Goal: Information Seeking & Learning: Check status

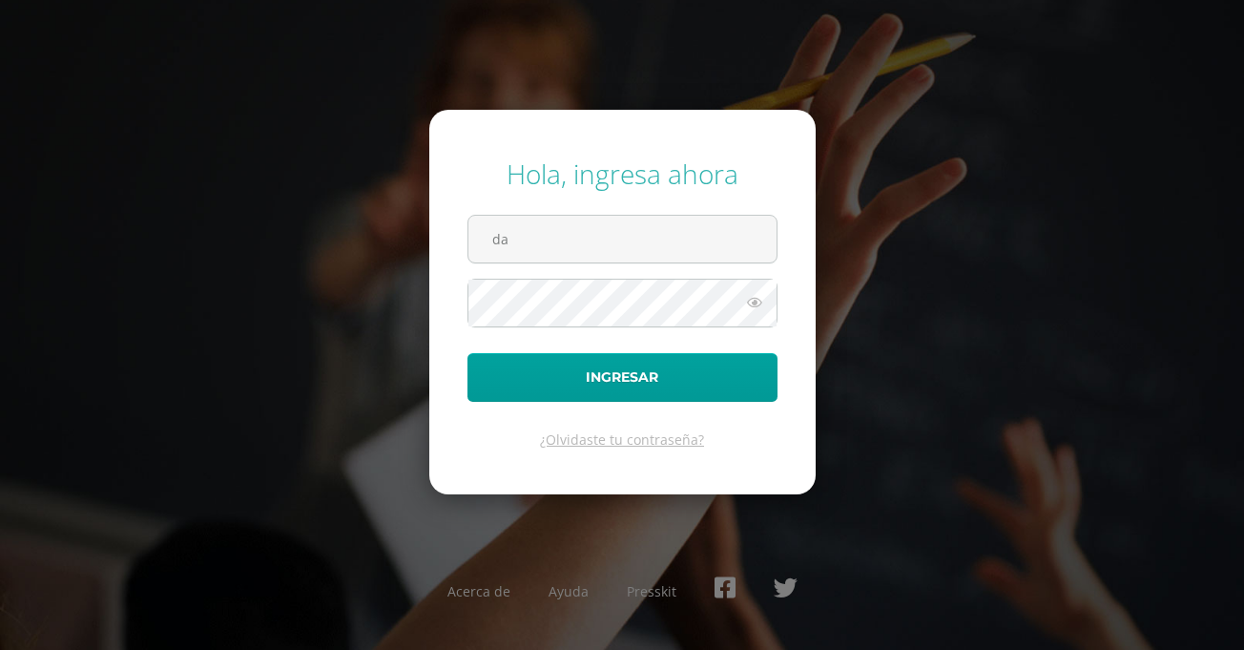
type input "d"
type input "[EMAIL_ADDRESS][DOMAIN_NAME]"
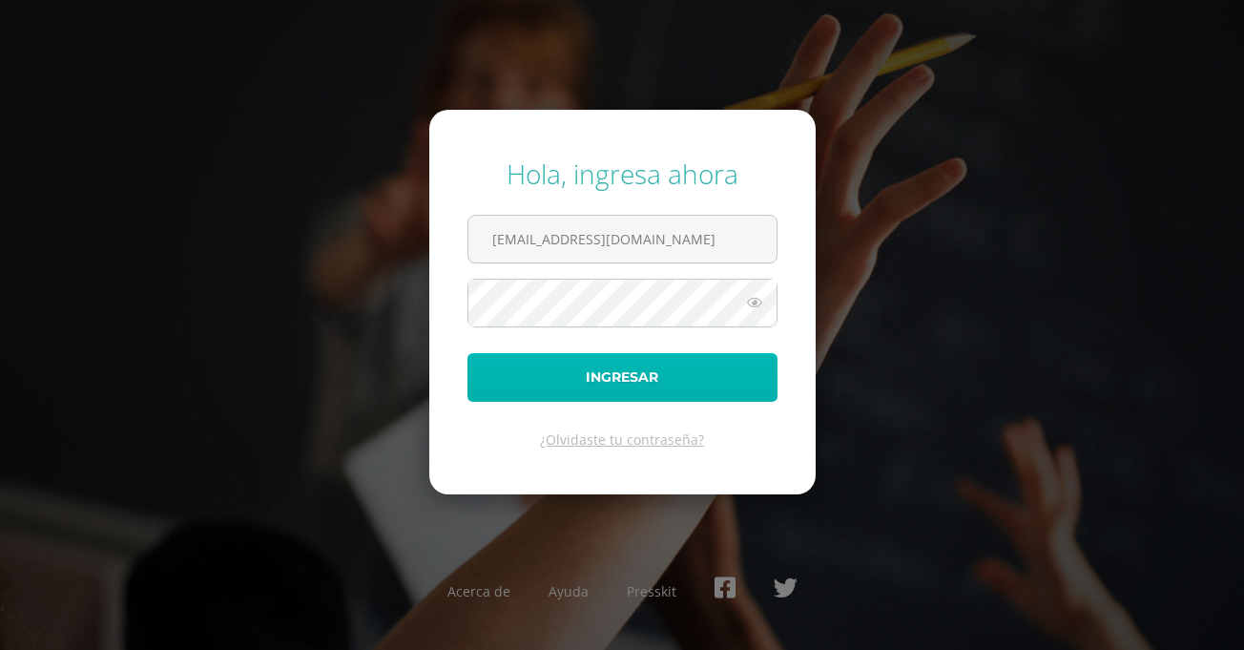
click at [599, 376] on button "Ingresar" at bounding box center [623, 377] width 310 height 49
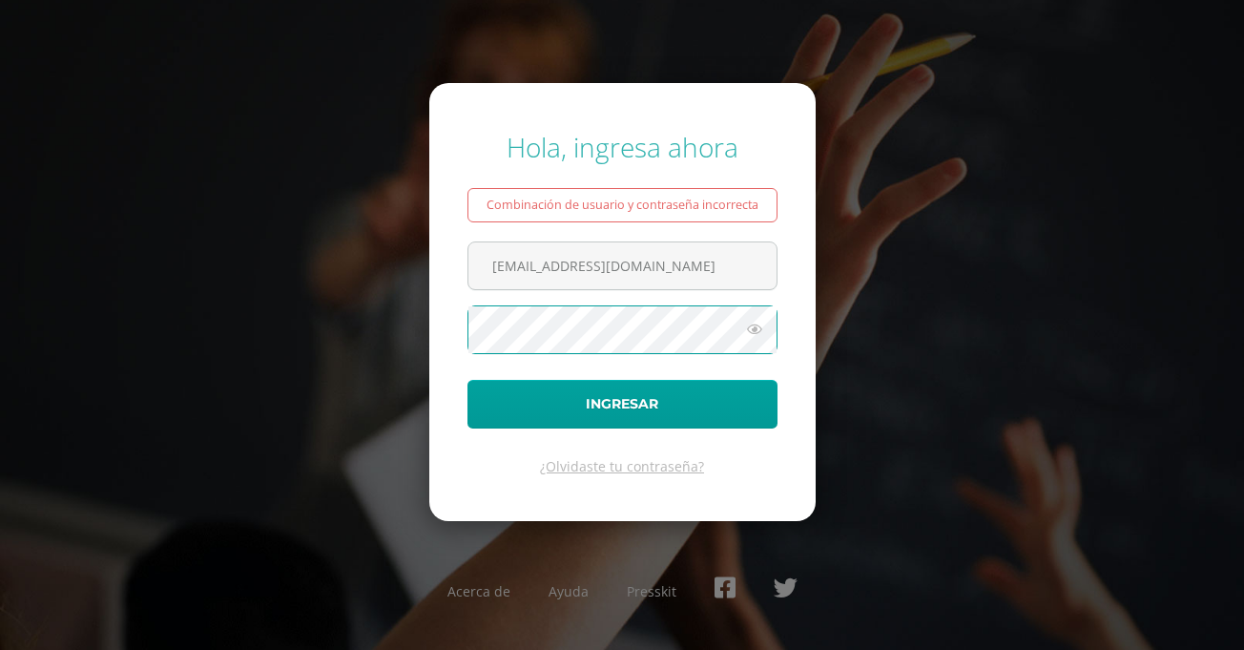
click at [468, 380] on button "Ingresar" at bounding box center [623, 404] width 310 height 49
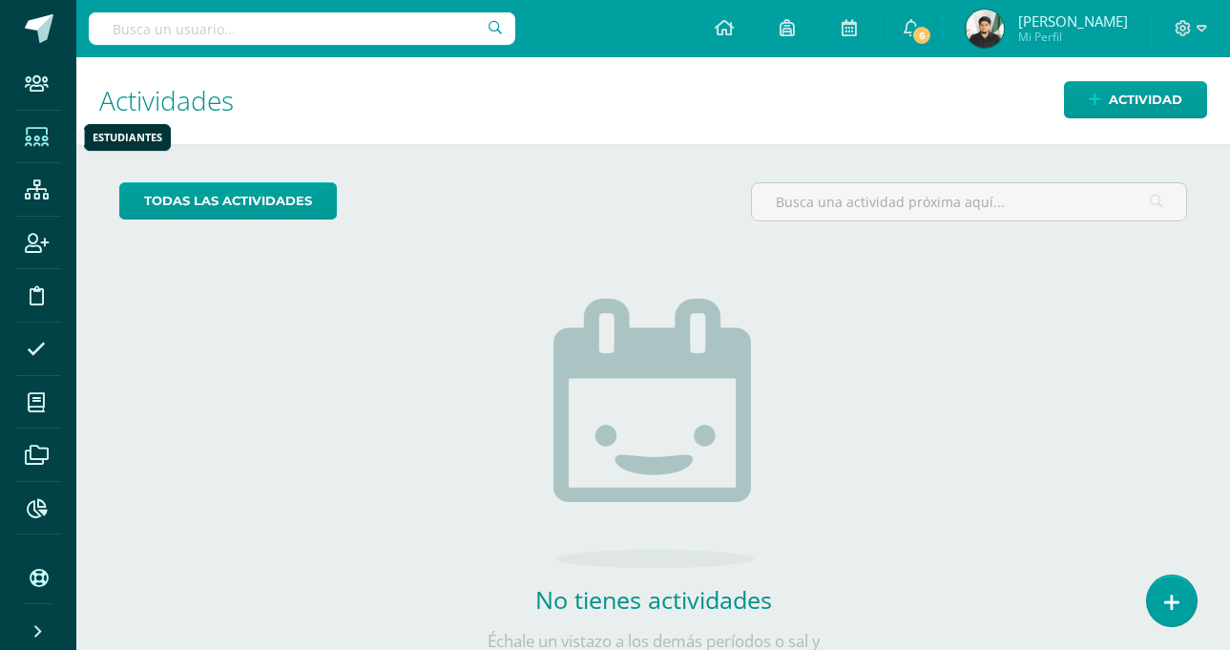
click at [25, 137] on icon at bounding box center [37, 137] width 24 height 19
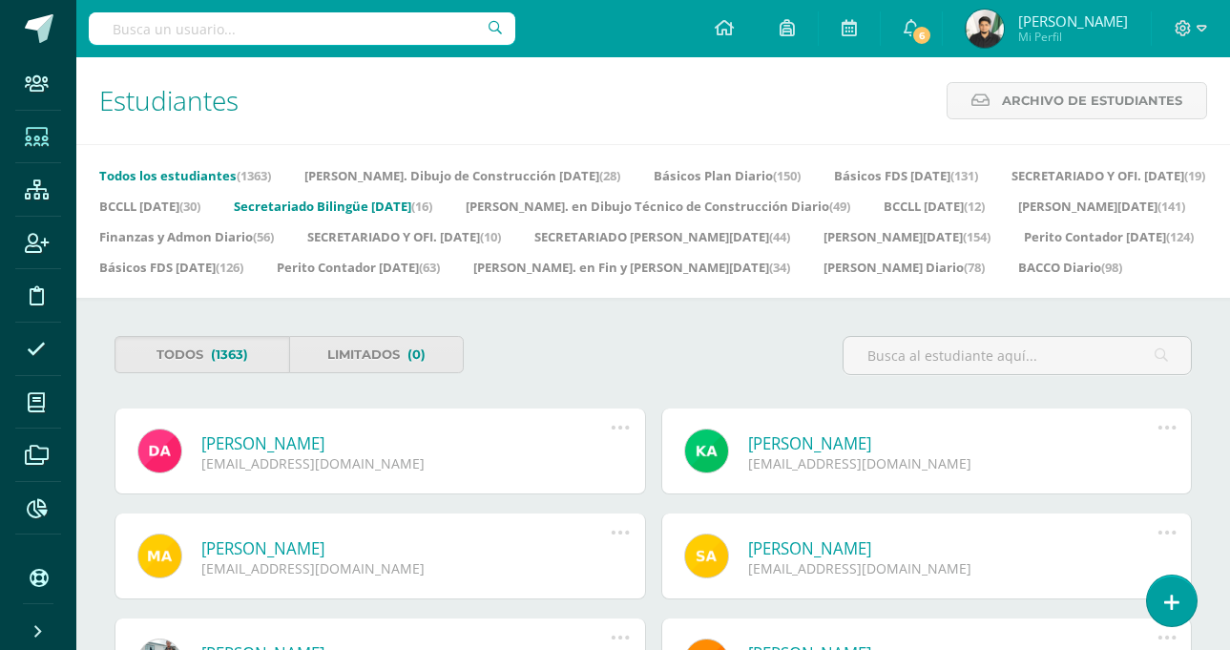
click at [376, 199] on link "Secretariado Bilingüe Domingo (16)" at bounding box center [333, 206] width 198 height 31
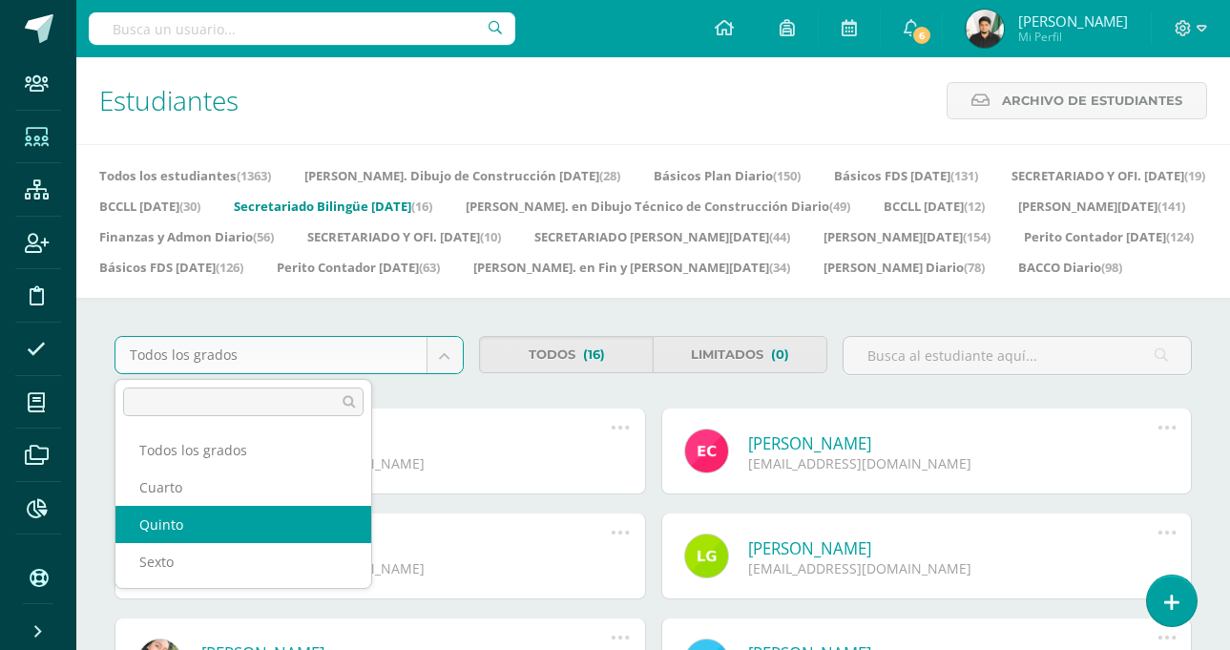
select select "42"
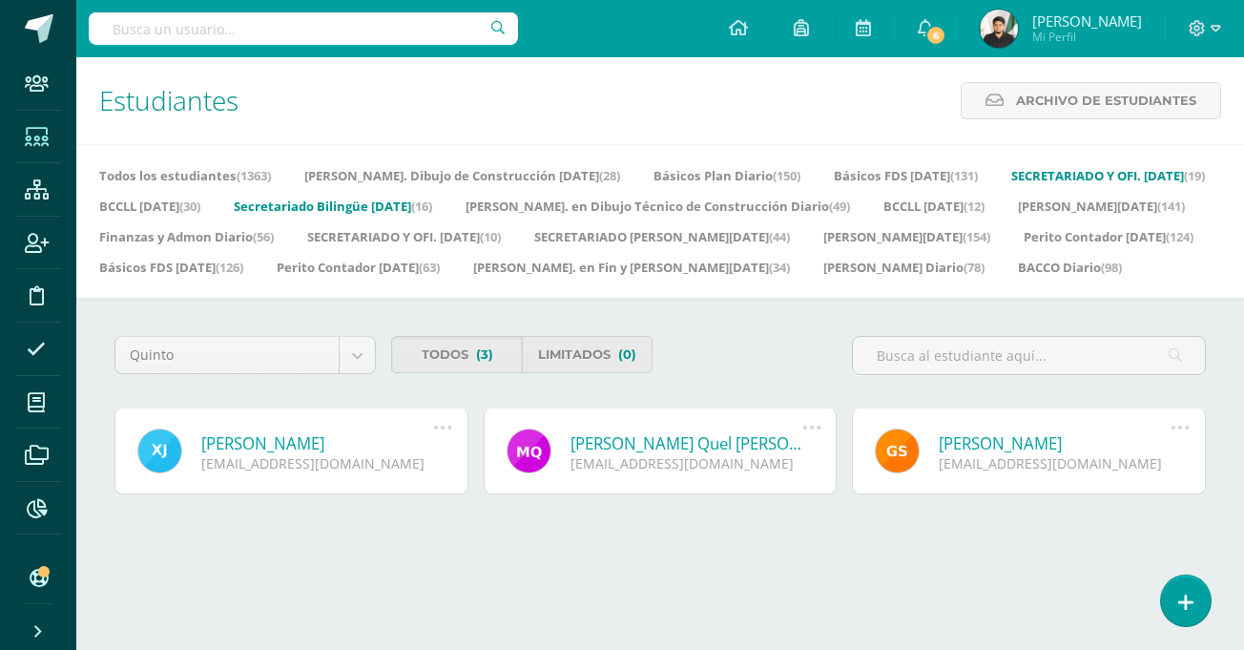
click at [1029, 172] on link "SECRETARIADO Y OFI. DOMINGO (19)" at bounding box center [1108, 175] width 194 height 31
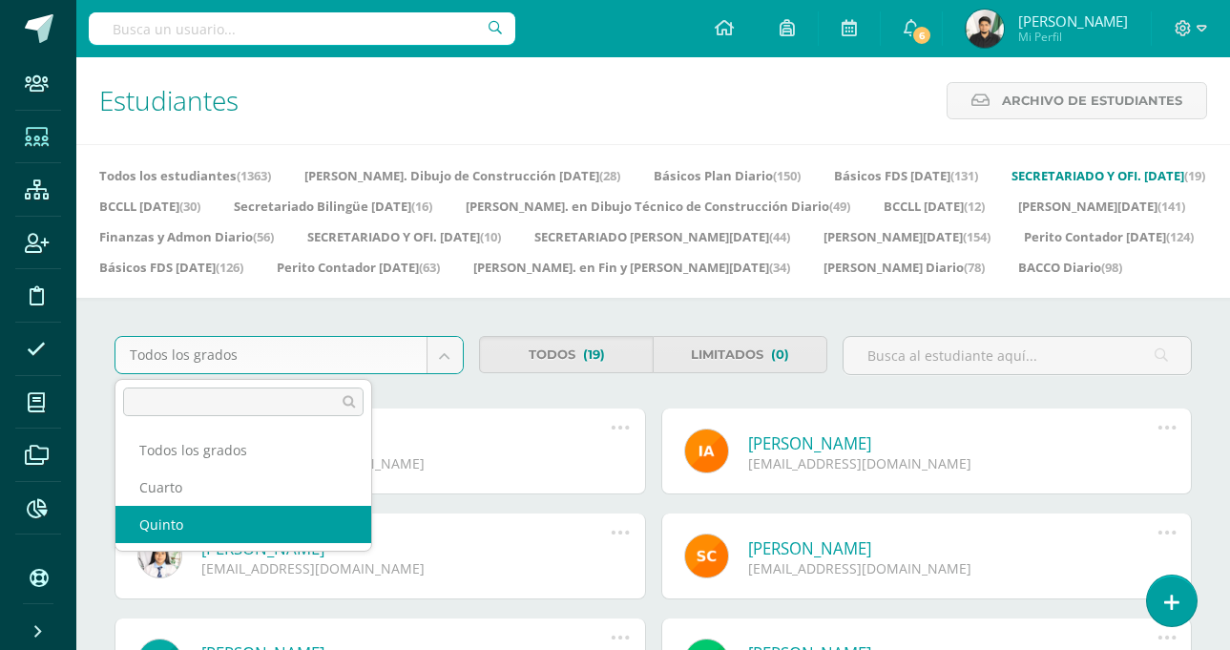
select select "37"
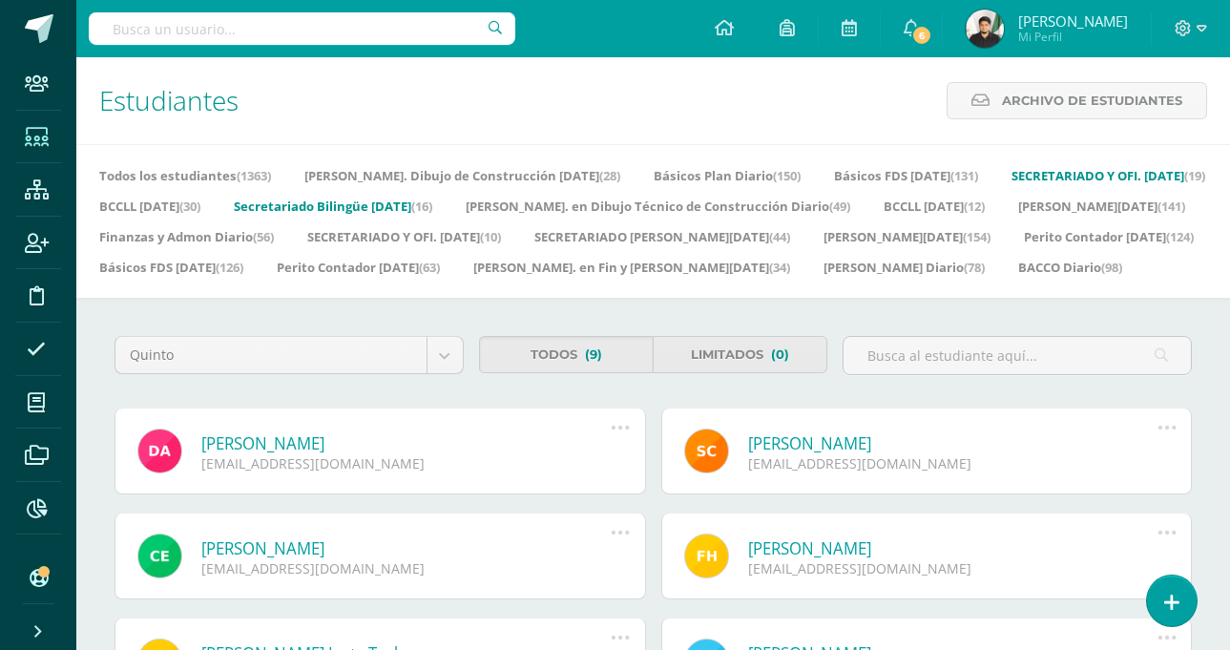
click at [396, 205] on link "Secretariado Bilingüe Domingo (16)" at bounding box center [333, 206] width 198 height 31
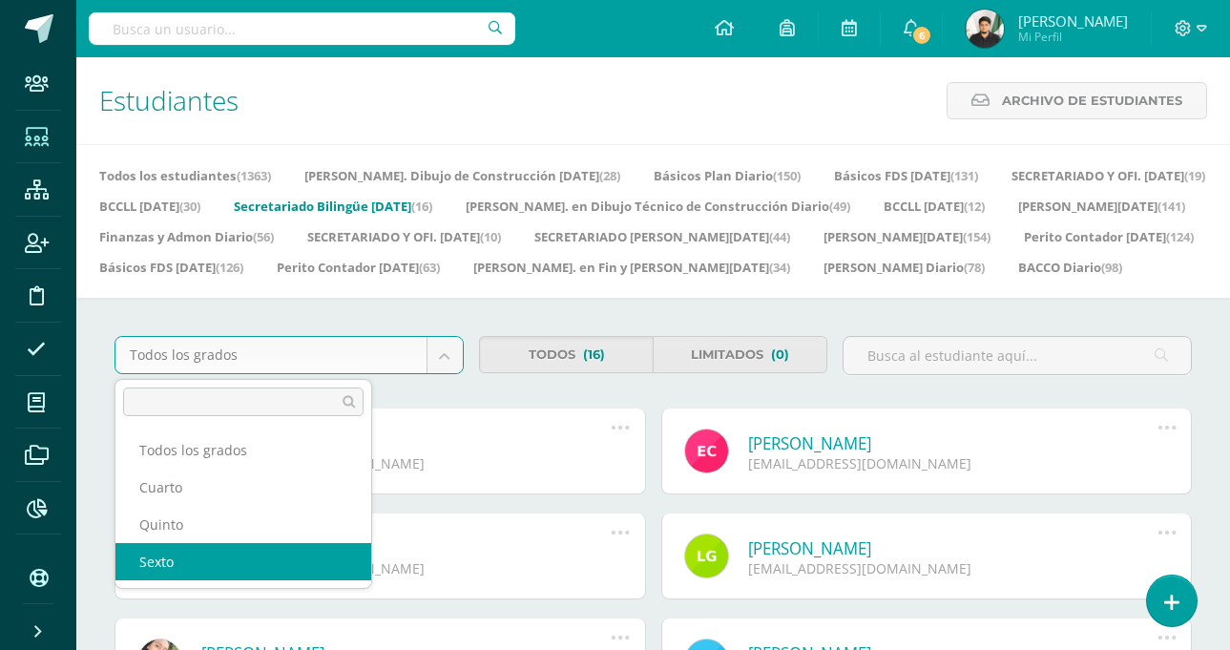
select select "43"
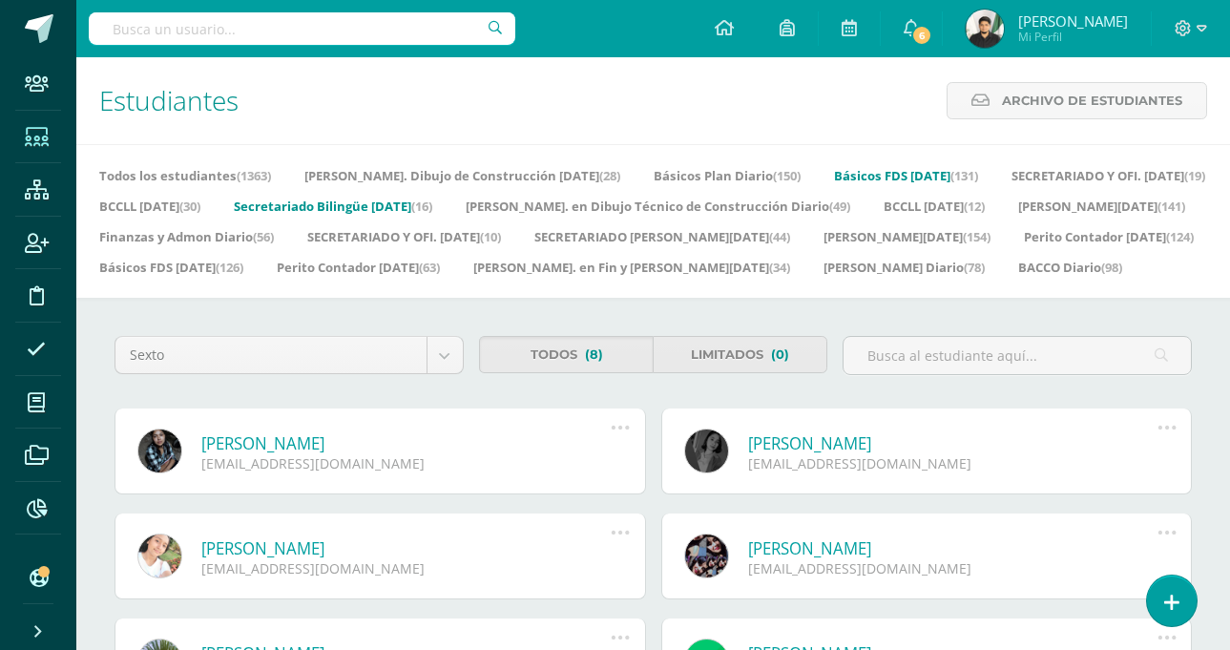
click at [840, 176] on link "Básicos FDS [DATE] (131)" at bounding box center [906, 175] width 144 height 31
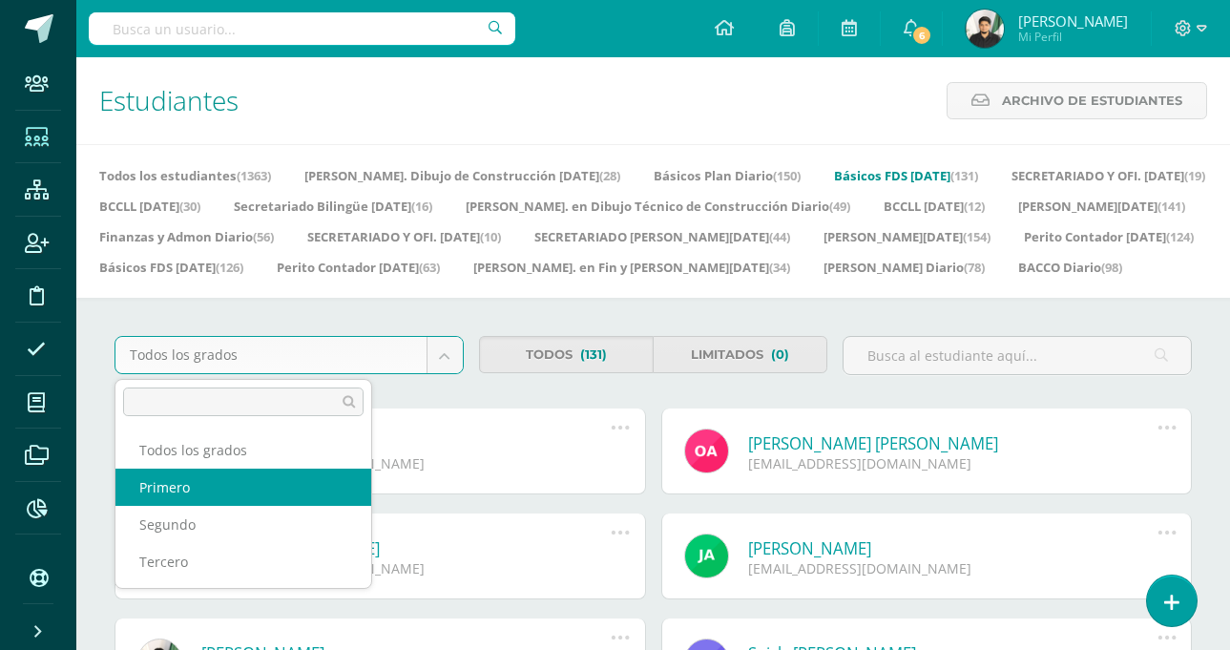
select select "19"
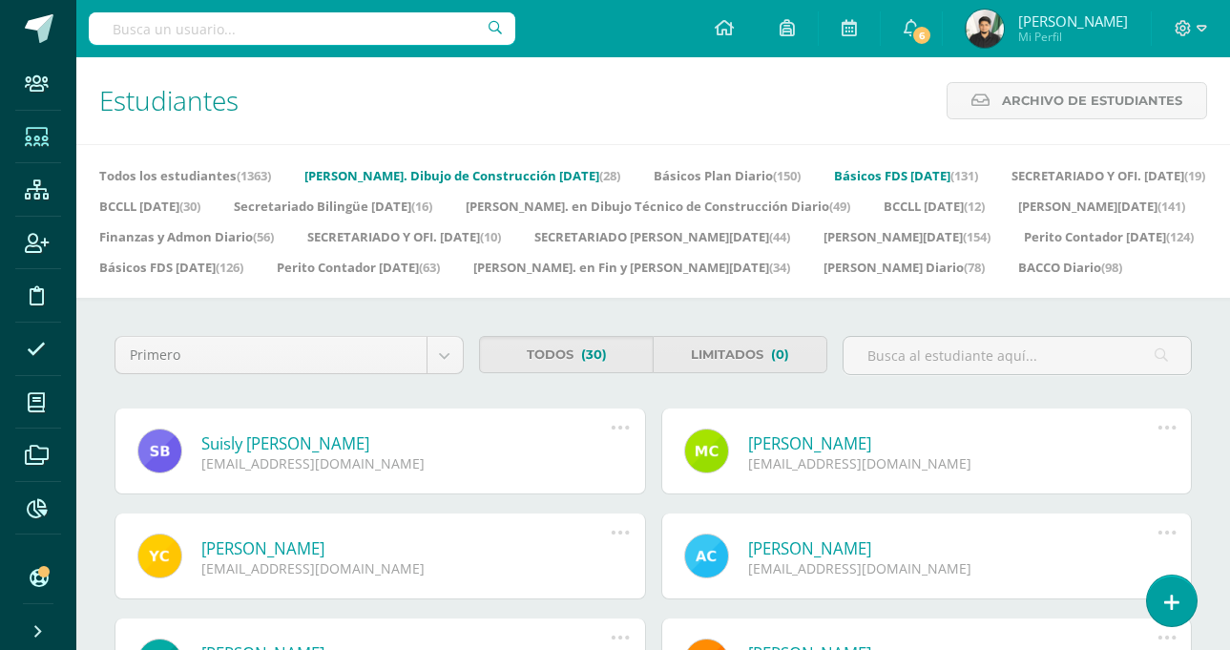
click at [599, 178] on span "(28)" at bounding box center [609, 175] width 21 height 17
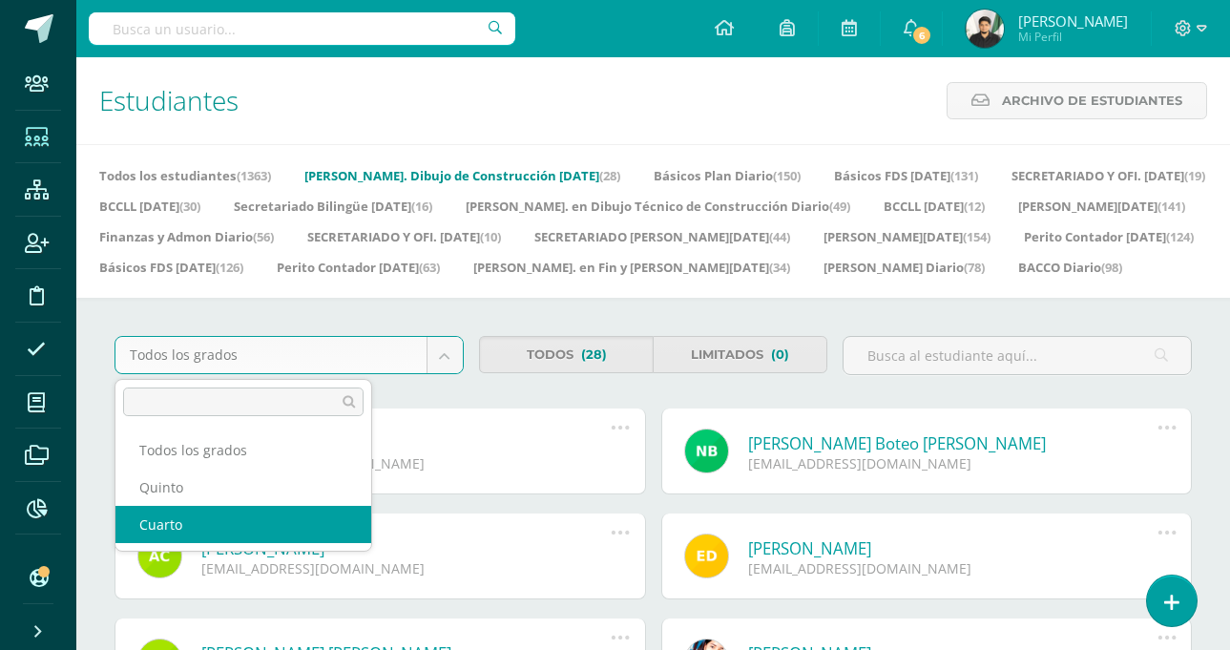
select select "46"
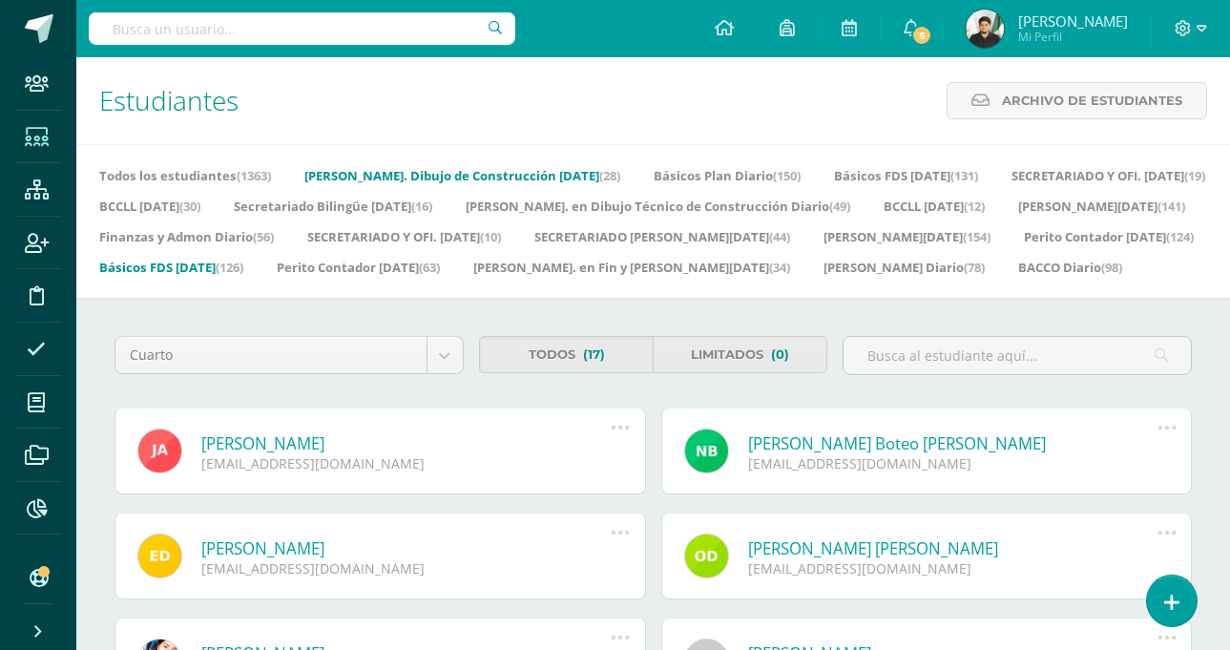
click at [196, 261] on link "Básicos FDS [DATE] (126)" at bounding box center [171, 267] width 144 height 31
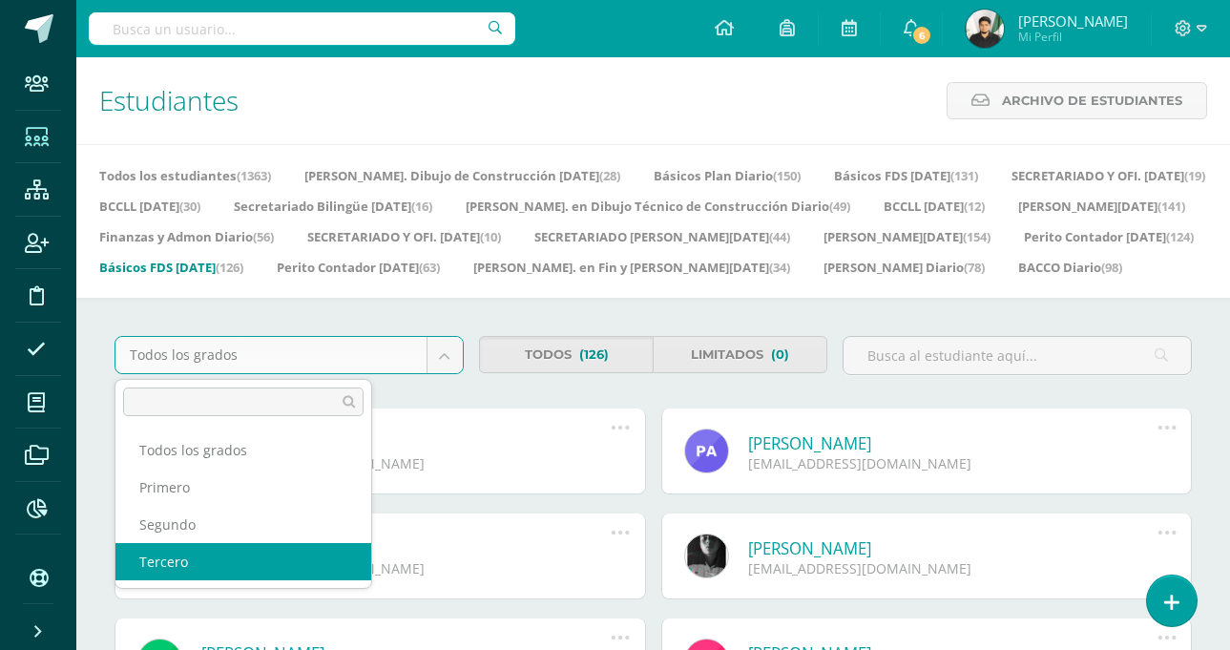
select select "18"
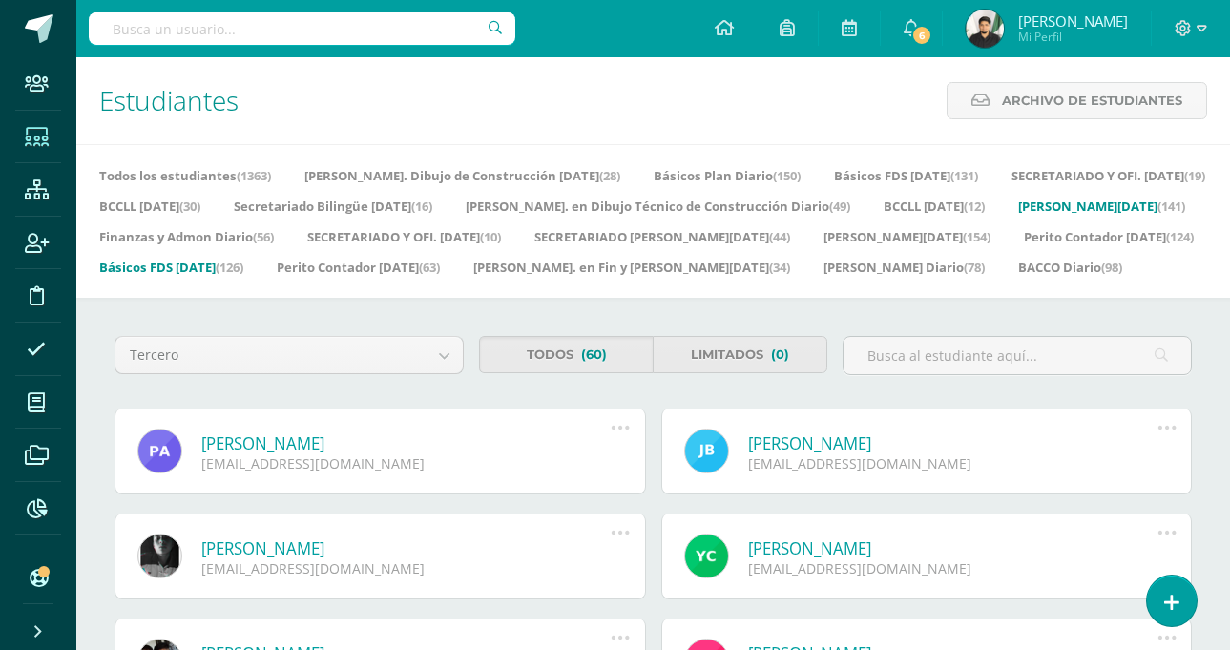
click at [1081, 198] on link "[PERSON_NAME][DATE] (141)" at bounding box center [1101, 206] width 167 height 31
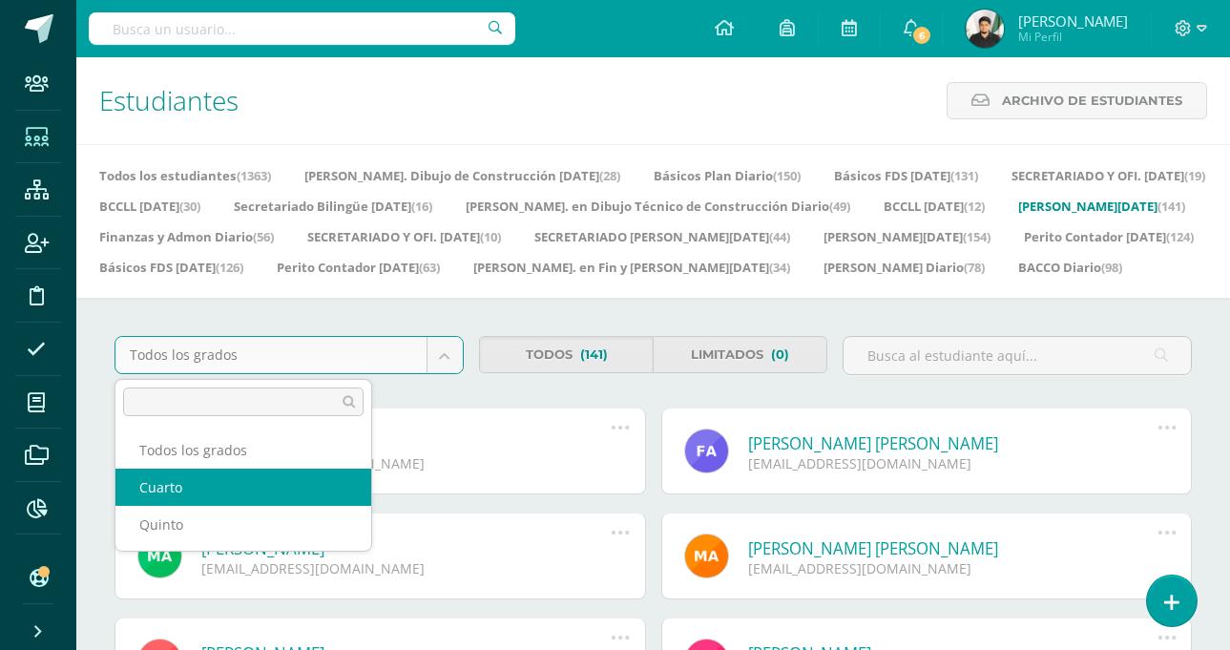
select select "22"
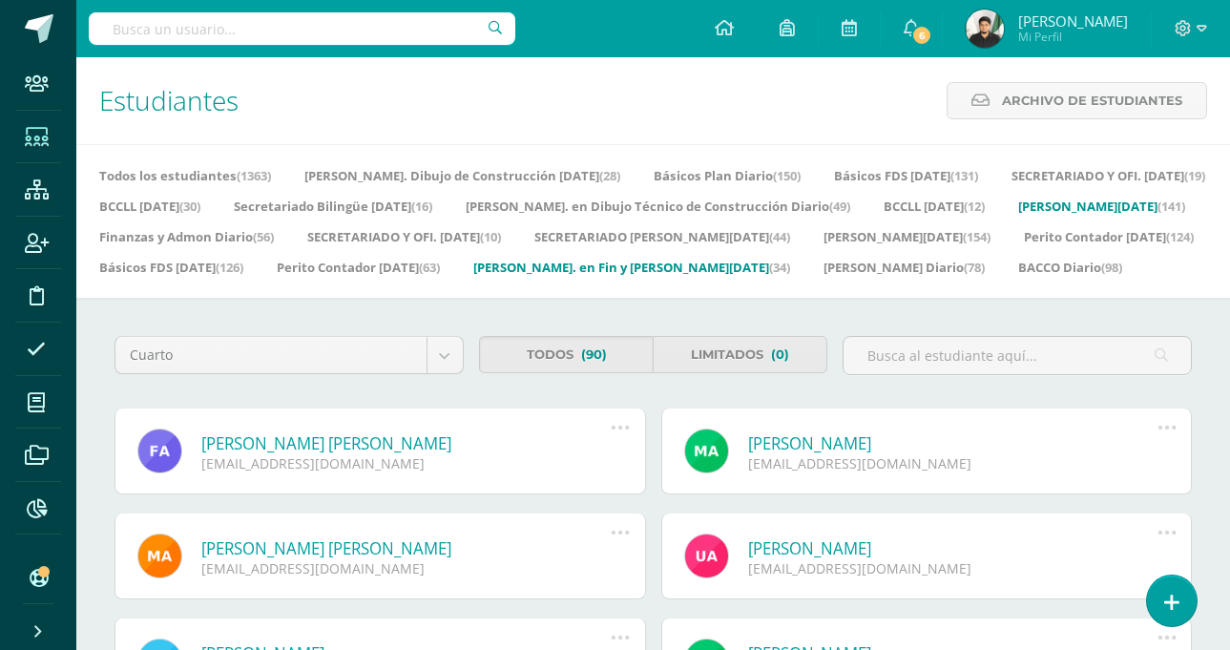
click at [571, 259] on link "Bach. en Fin y Admon Sábado (34)" at bounding box center [631, 267] width 317 height 31
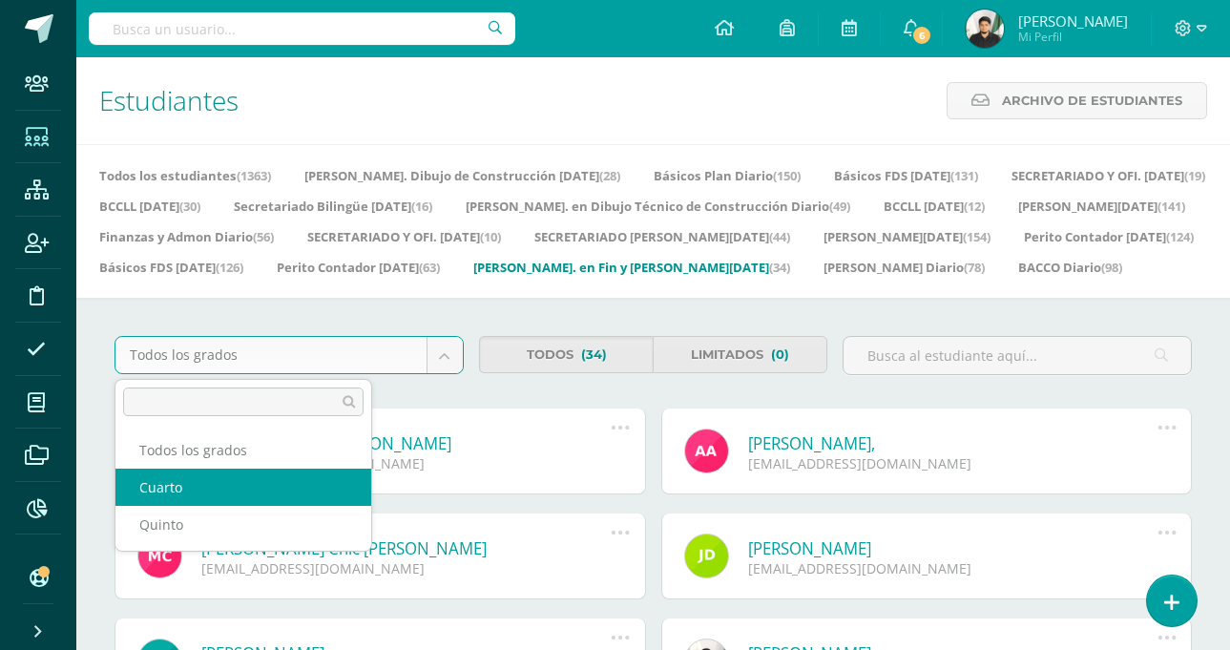
select select "44"
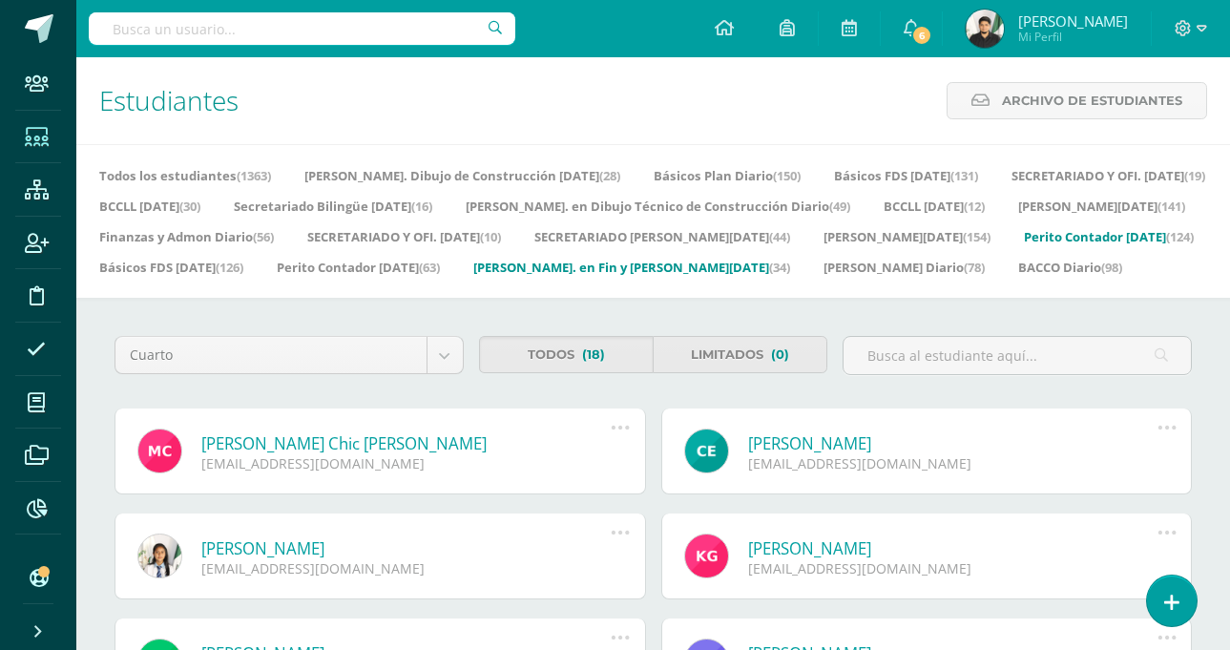
click at [1028, 226] on link "Perito Contador Domingo (124)" at bounding box center [1109, 236] width 170 height 31
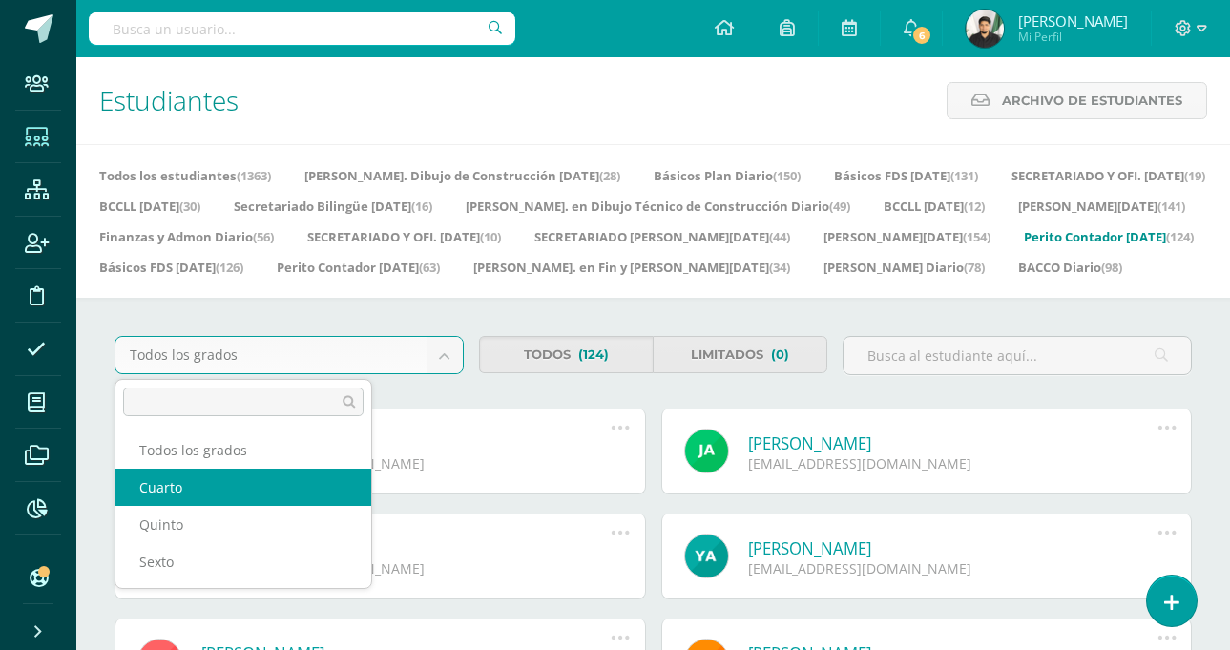
select select "31"
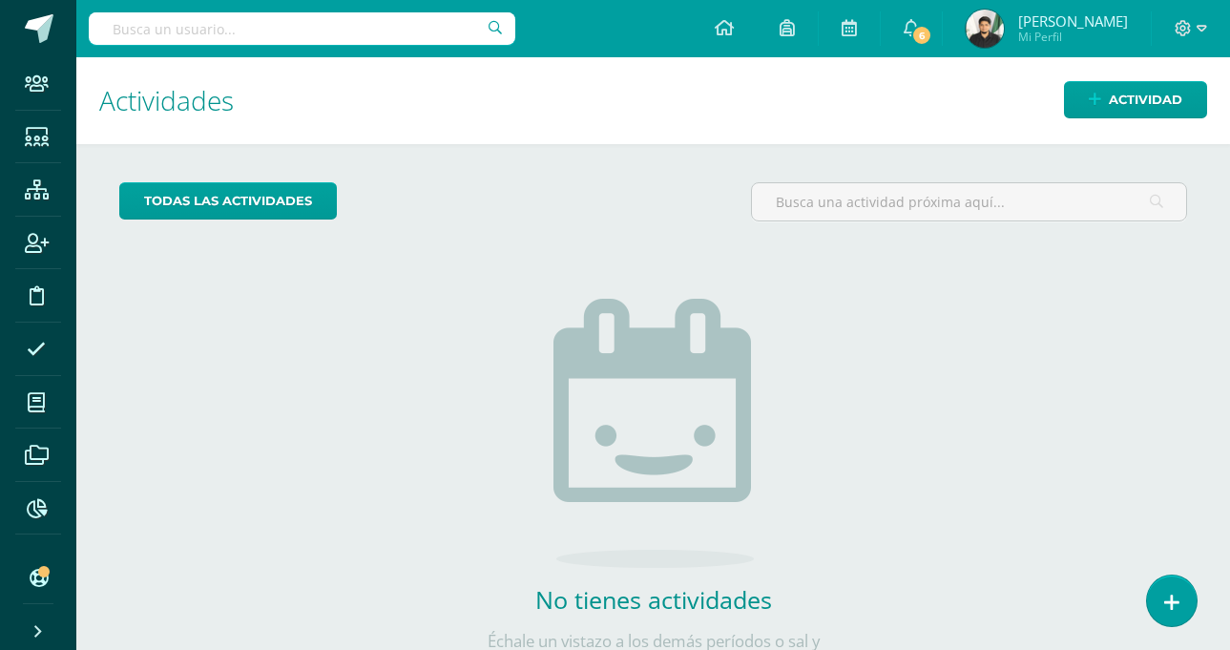
click at [312, 35] on input "text" at bounding box center [302, 28] width 427 height 32
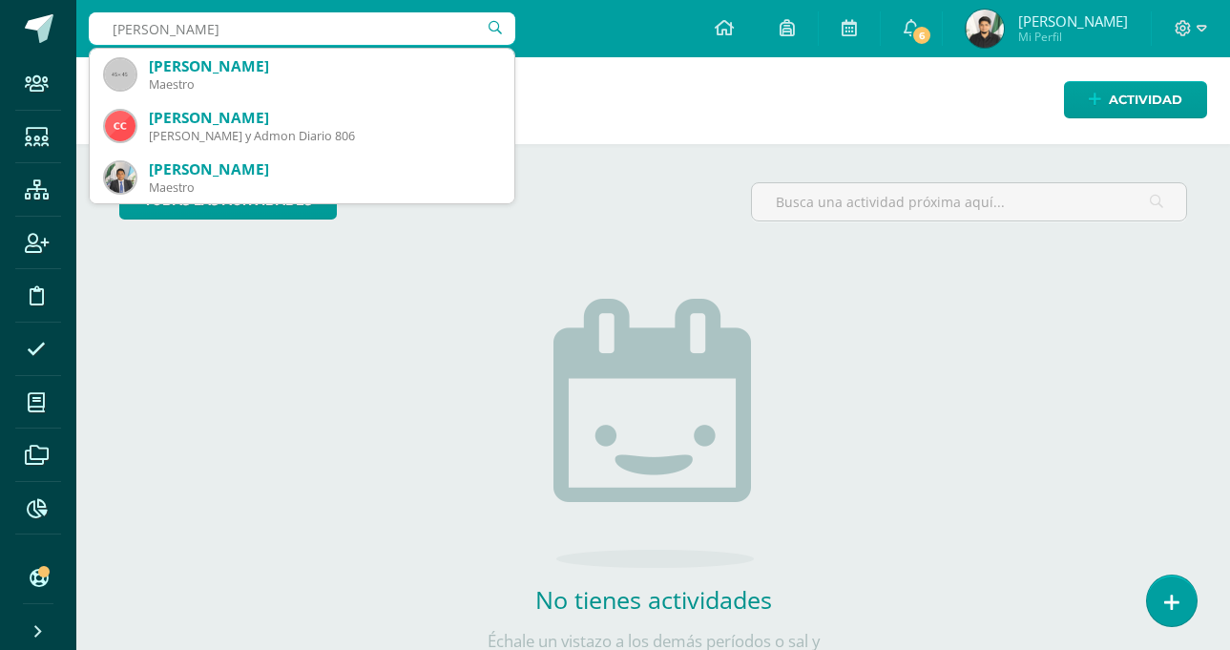
type input "ramirez gonzales"
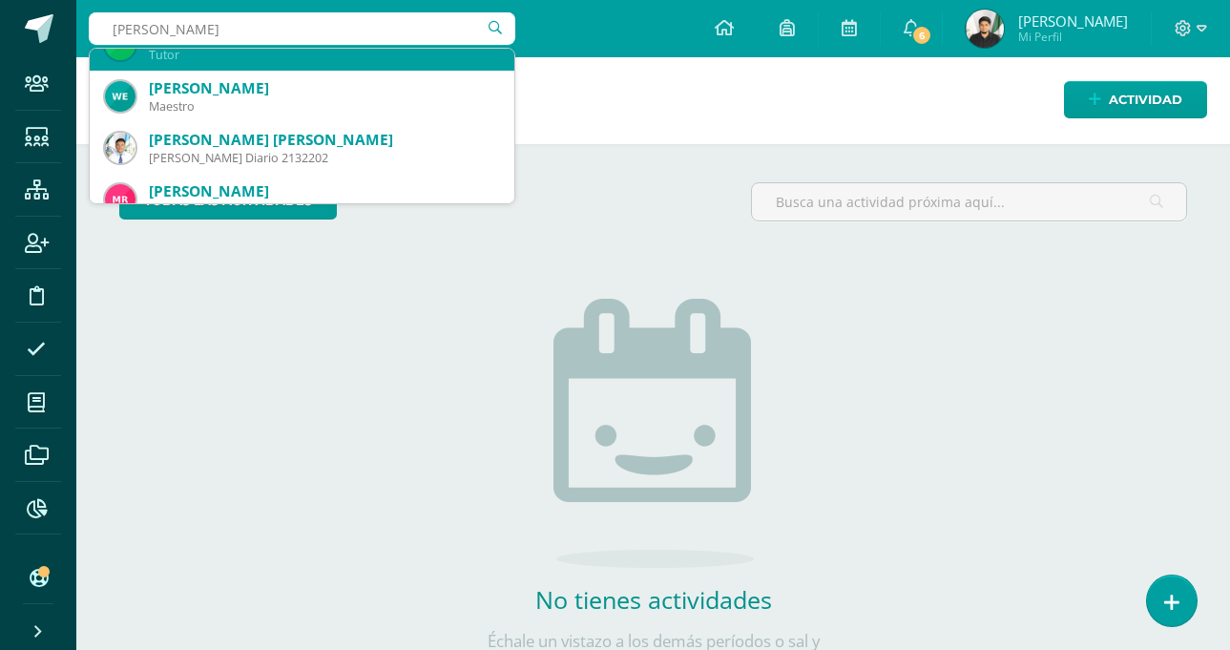
scroll to position [237, 0]
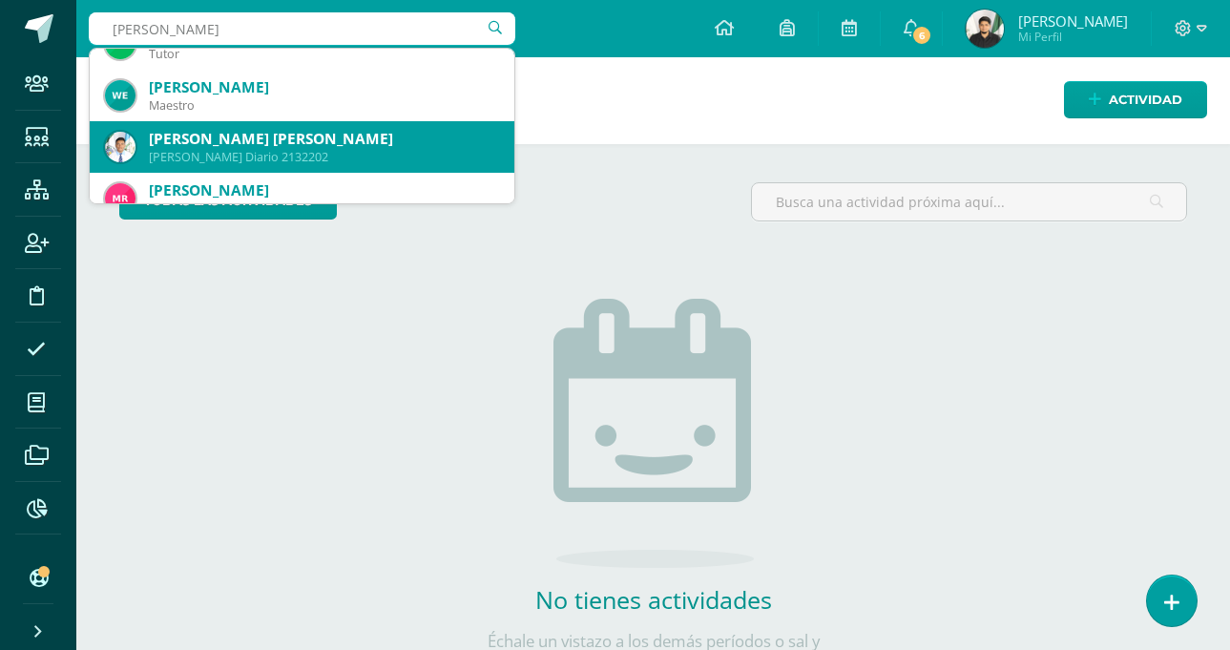
click at [306, 122] on div "Edras Josué Alejandro Ramírez González Quinto P.C. BiliNGÜE Diario 2132202" at bounding box center [302, 147] width 394 height 52
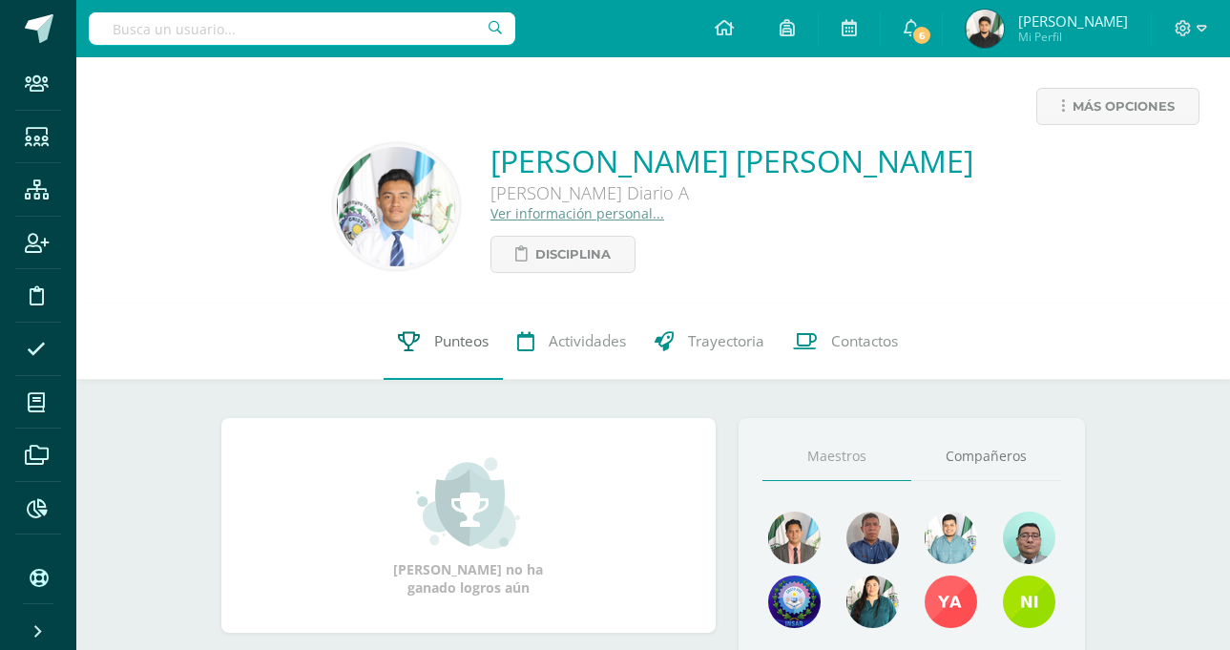
click at [409, 332] on icon at bounding box center [409, 341] width 22 height 20
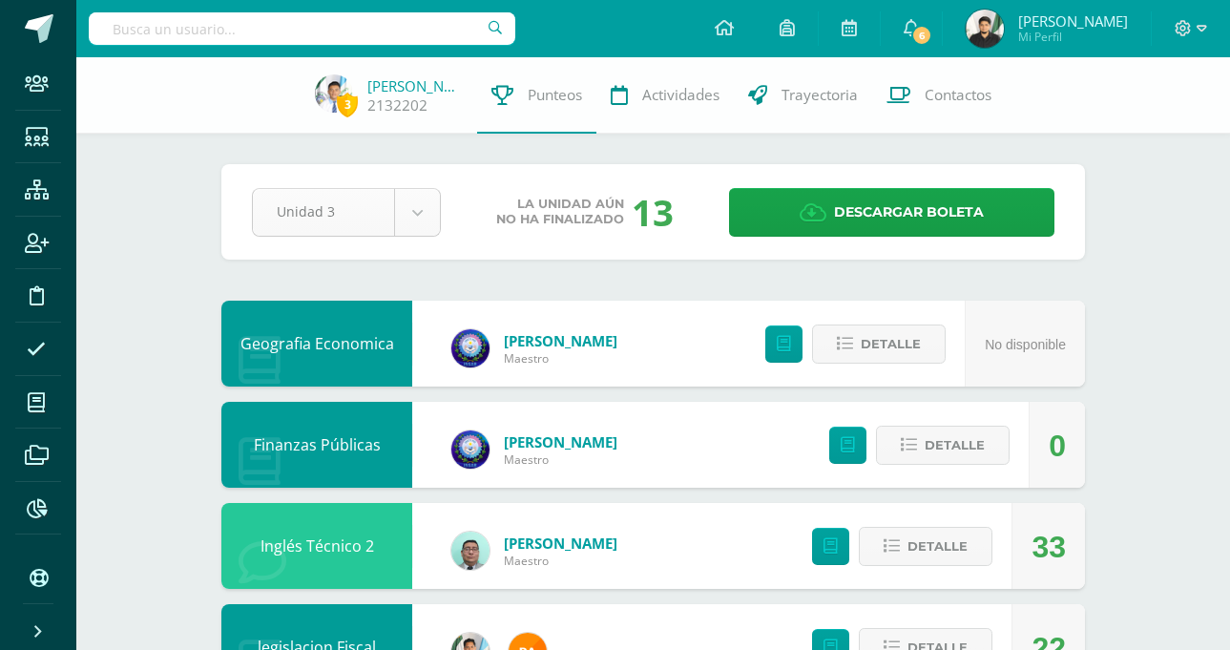
click at [421, 214] on body "Staff Estudiantes Estructura Inscripción Disciplina Asistencia Mis cursos Archi…" at bounding box center [615, 617] width 1230 height 1234
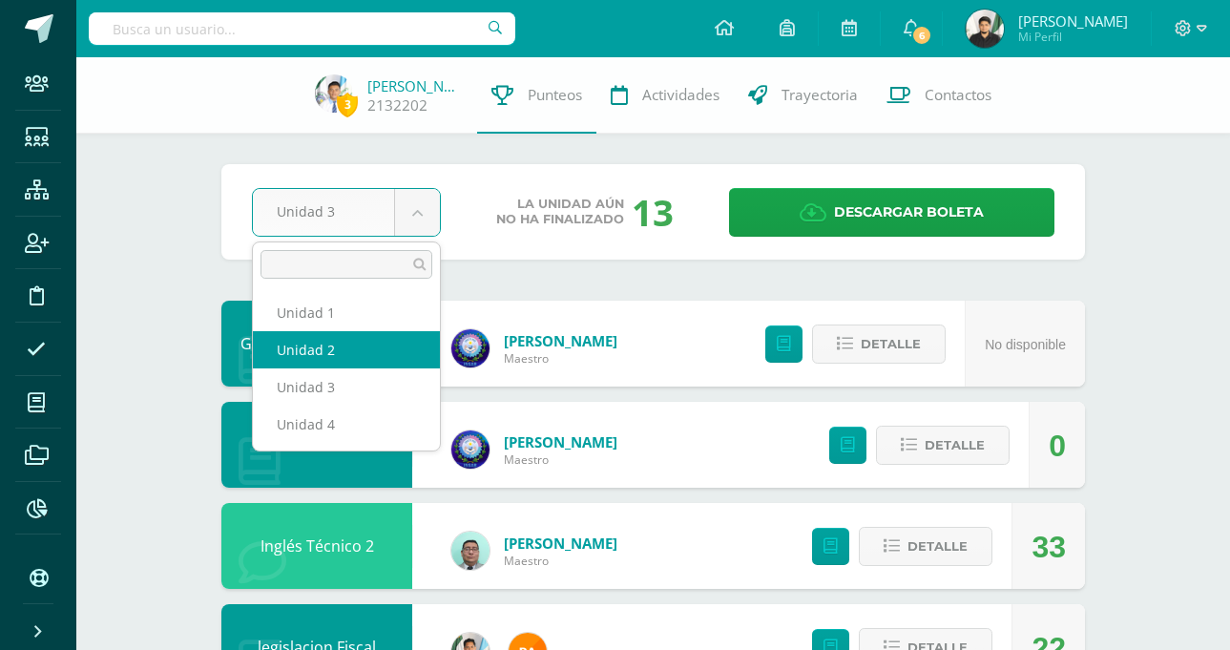
select select "Unidad 2"
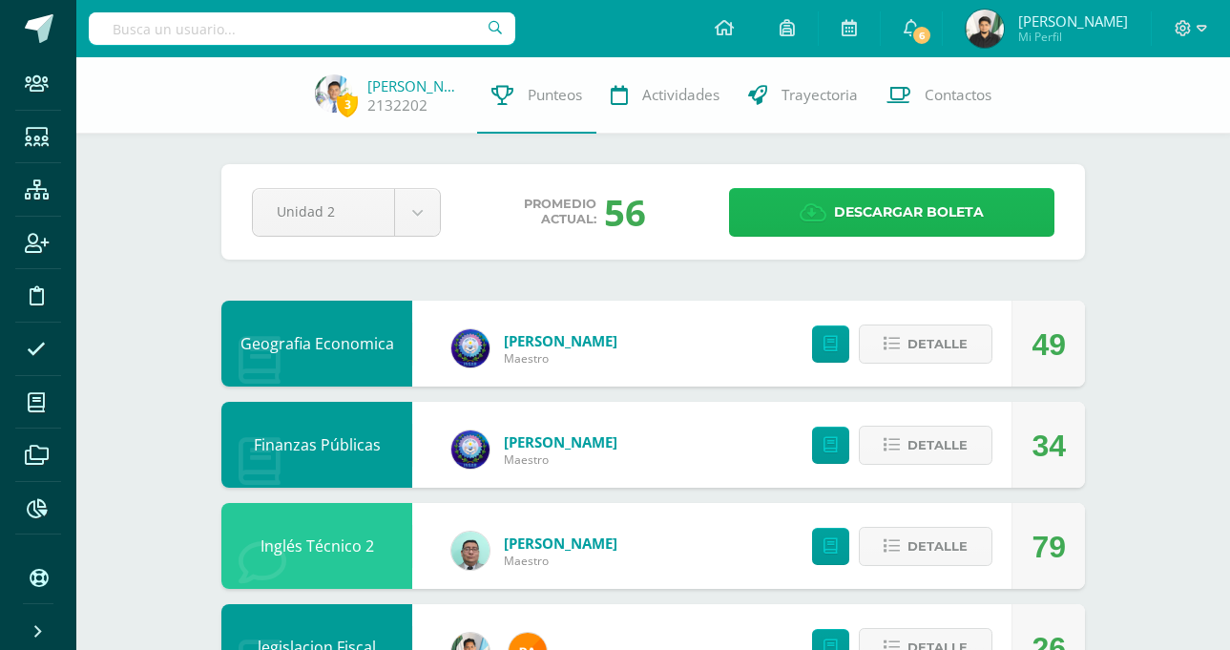
click at [906, 216] on span "Descargar boleta" at bounding box center [909, 212] width 150 height 47
